Goal: Information Seeking & Learning: Learn about a topic

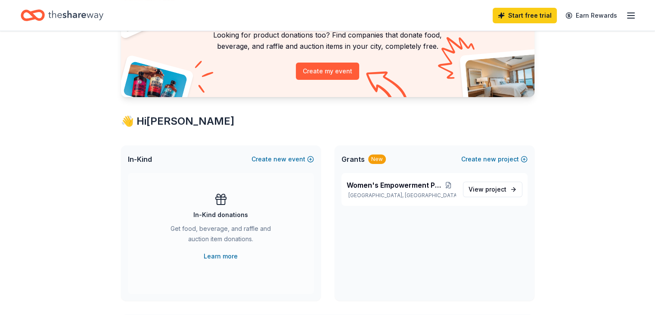
scroll to position [43, 0]
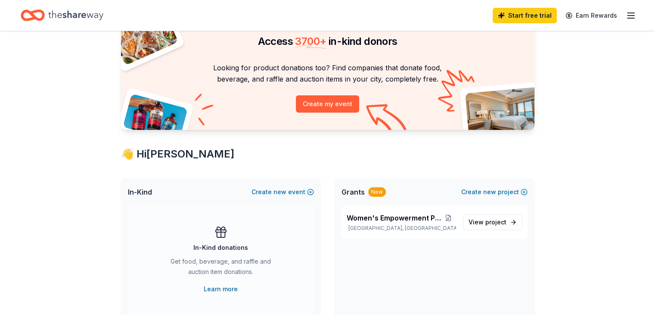
click at [628, 16] on line "button" at bounding box center [631, 16] width 7 height 0
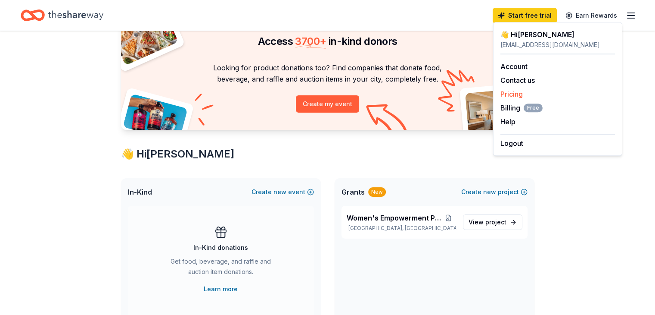
click at [507, 94] on link "Pricing" at bounding box center [512, 94] width 22 height 9
click at [516, 92] on link "Pricing" at bounding box center [512, 94] width 22 height 9
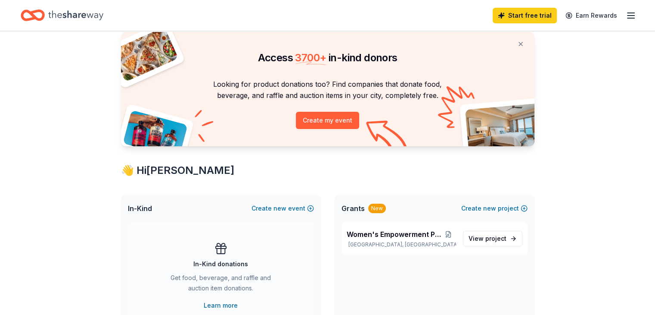
scroll to position [0, 0]
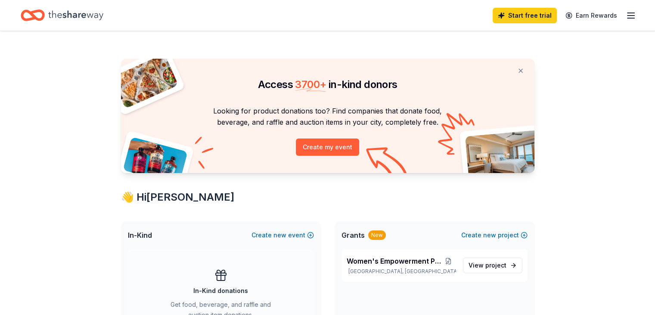
click at [103, 16] on icon "Home" at bounding box center [75, 14] width 55 height 9
click at [35, 11] on icon "Home" at bounding box center [28, 15] width 13 height 9
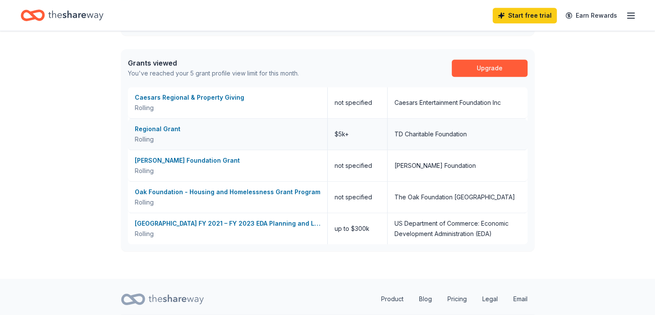
scroll to position [474, 0]
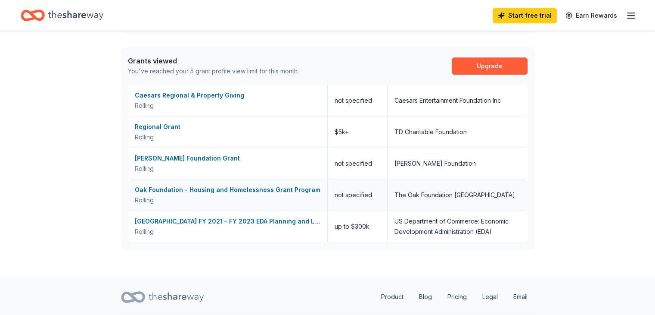
click at [242, 188] on div "Oak Foundation - Housing and Homelessness Grant Program" at bounding box center [228, 189] width 186 height 10
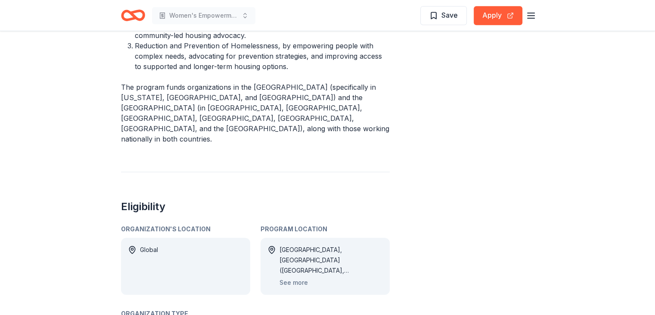
scroll to position [474, 0]
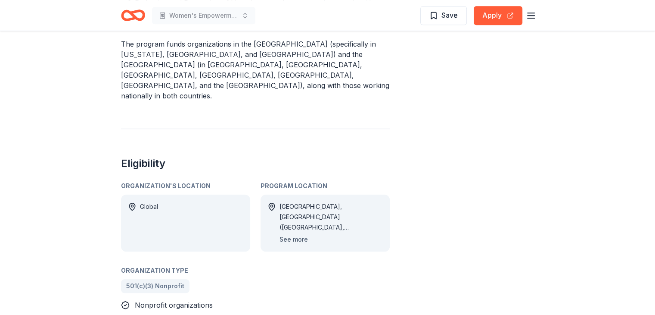
click at [297, 234] on button "See more" at bounding box center [294, 239] width 28 height 10
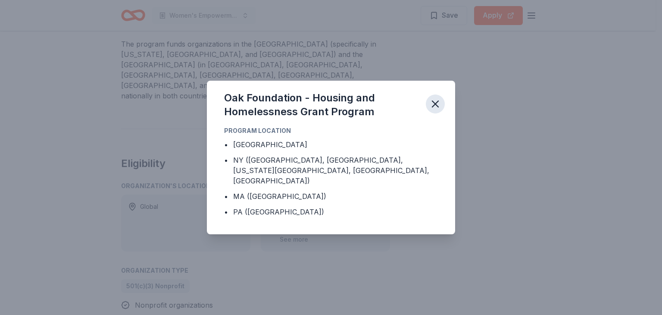
click at [438, 109] on icon "button" at bounding box center [435, 104] width 12 height 12
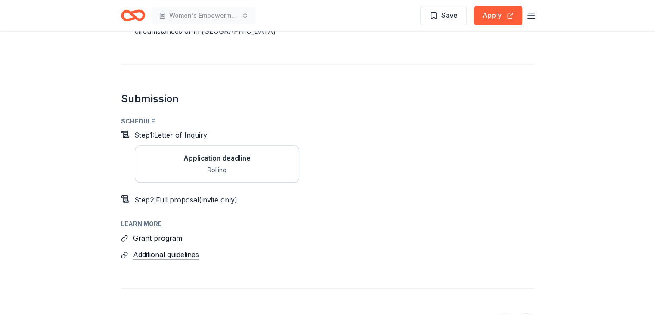
scroll to position [948, 0]
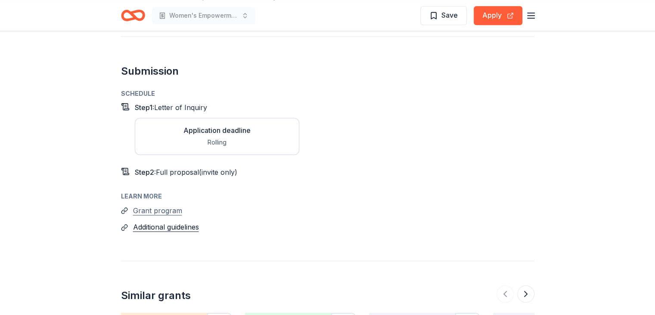
click at [166, 205] on button "Grant program" at bounding box center [157, 210] width 49 height 11
click at [154, 221] on button "Additional guidelines" at bounding box center [166, 226] width 66 height 11
